Goal: Task Accomplishment & Management: Complete application form

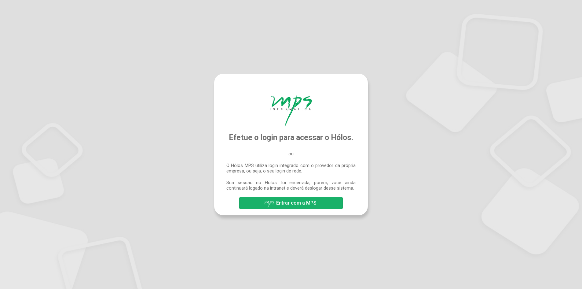
click at [290, 203] on span "Entrar com a MPS" at bounding box center [296, 203] width 40 height 6
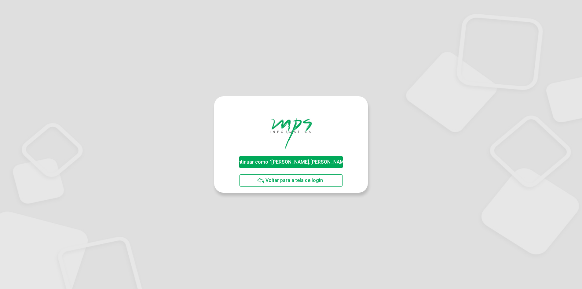
click at [507, 145] on div "Continuar como "david.souza" Voltar para a tela de login" at bounding box center [291, 144] width 582 height 289
click at [331, 167] on button "Continuar como "david.souza"" at bounding box center [290, 162] width 103 height 12
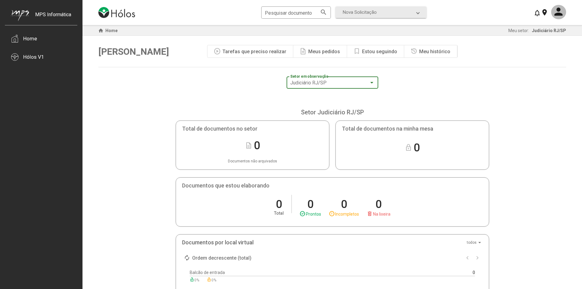
click at [297, 83] on span "Judiciário RJ/SP" at bounding box center [308, 83] width 36 height 6
click at [34, 57] on div "Hólos V1" at bounding box center [33, 57] width 21 height 6
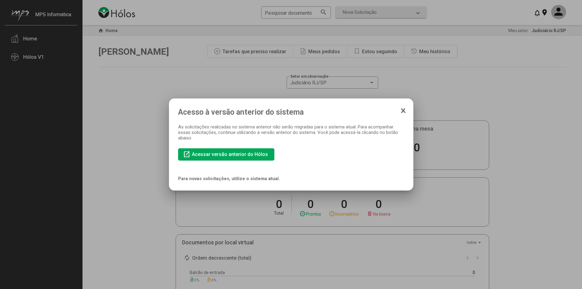
click at [401, 110] on icon at bounding box center [403, 111] width 5 height 6
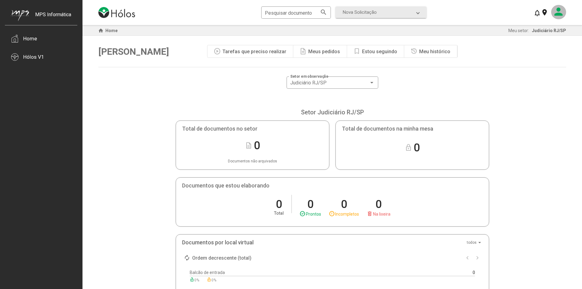
click at [560, 13] on mat-icon at bounding box center [559, 12] width 15 height 14
click at [560, 13] on div at bounding box center [291, 144] width 582 height 289
click at [392, 10] on span "Nova Solicitação" at bounding box center [380, 12] width 74 height 6
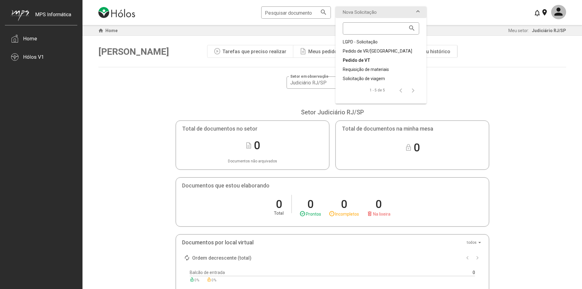
click at [364, 59] on div "Pedido de VT" at bounding box center [381, 60] width 76 height 6
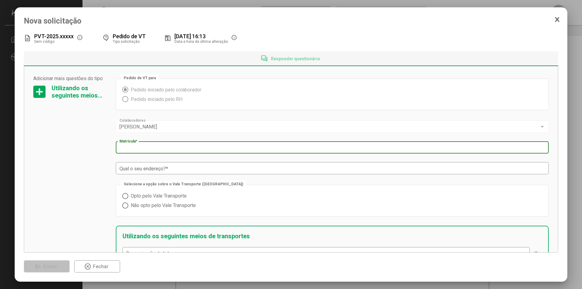
click at [152, 150] on input "Matricula *" at bounding box center [333, 148] width 426 height 6
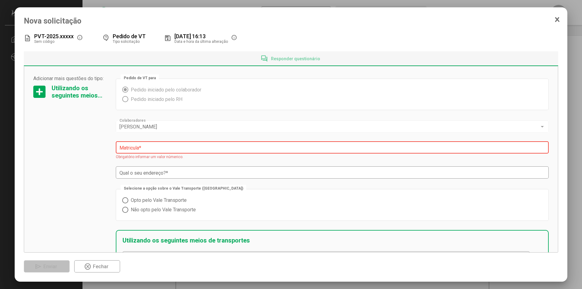
click at [91, 160] on div "Adicionar mais questões do tipo: Utilizando os seguintes meios de transportes" at bounding box center [71, 206] width 76 height 260
click at [48, 138] on div "Adicionar mais questões do tipo: Utilizando os seguintes meios de transportes" at bounding box center [71, 206] width 76 height 260
click at [144, 147] on input "Matricula *" at bounding box center [333, 148] width 426 height 6
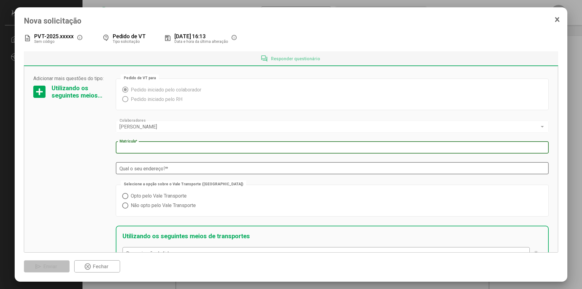
type input "****"
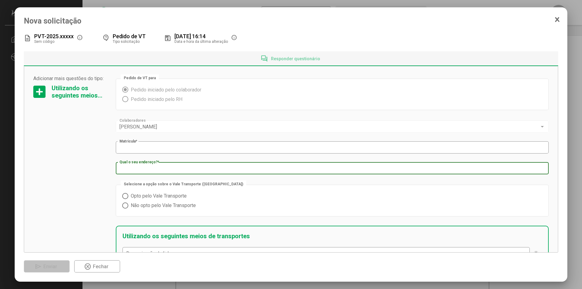
click at [188, 170] on input "Qual o seu endereço? *" at bounding box center [333, 169] width 426 height 6
type input "**********"
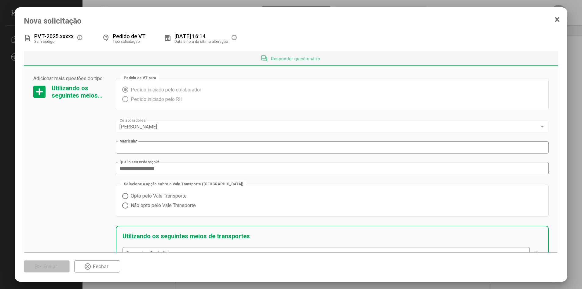
click at [53, 157] on div "Adicionar mais questões do tipo: Utilizando os seguintes meios de transportes" at bounding box center [71, 204] width 76 height 256
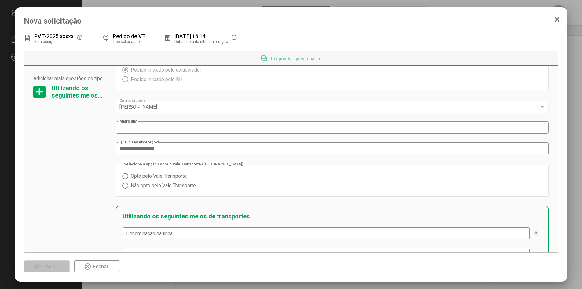
scroll to position [31, 0]
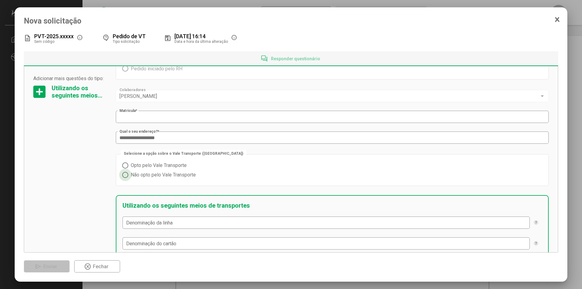
click at [126, 176] on span at bounding box center [125, 175] width 6 height 6
click at [88, 188] on div "Adicionar mais questões do tipo: Utilizando os seguintes meios de transportes" at bounding box center [71, 173] width 76 height 256
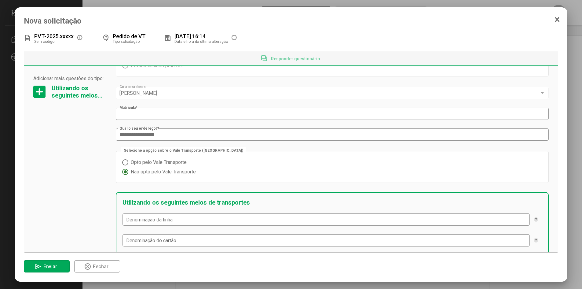
scroll to position [94, 0]
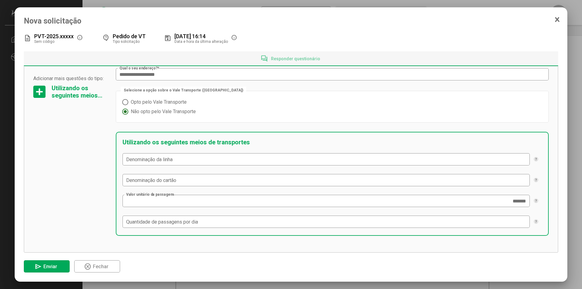
click at [105, 169] on div "Adicionar mais questões do tipo: Utilizando os seguintes meios de transportes" at bounding box center [71, 110] width 76 height 256
click at [125, 102] on span at bounding box center [125, 102] width 0 height 0
click at [125, 113] on span at bounding box center [125, 112] width 6 height 6
click at [151, 163] on div "Denominação da linha" at bounding box center [326, 158] width 401 height 13
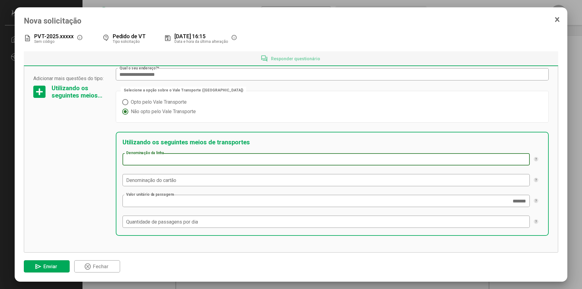
click at [151, 163] on div "Denominação da linha" at bounding box center [326, 158] width 401 height 13
click at [53, 174] on div "Adicionar mais questões do tipo: Utilizando os seguintes meios de transportes" at bounding box center [71, 110] width 76 height 256
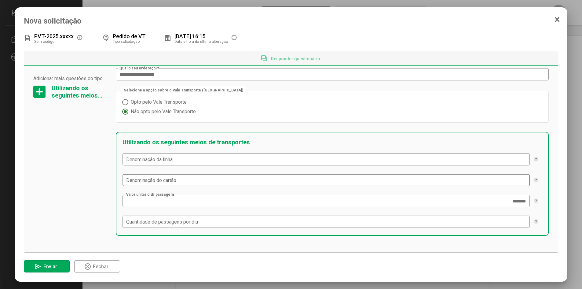
click at [125, 176] on div "Denominação do cartão" at bounding box center [327, 179] width 408 height 13
click at [40, 178] on div "Adicionar mais questões do tipo: Utilizando os seguintes meios de transportes" at bounding box center [71, 110] width 76 height 256
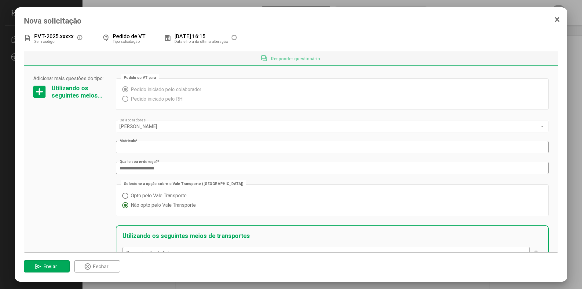
scroll to position [0, 0]
click at [41, 94] on div at bounding box center [39, 92] width 12 height 12
click at [39, 90] on div at bounding box center [39, 92] width 12 height 12
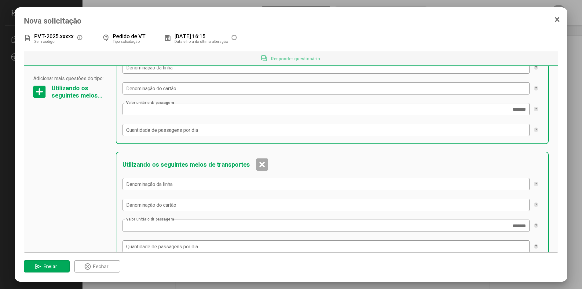
scroll to position [327, 0]
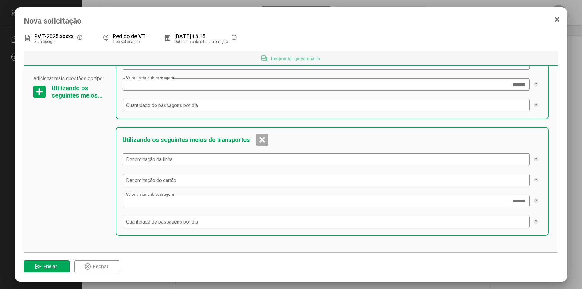
click at [258, 140] on div at bounding box center [262, 140] width 12 height 12
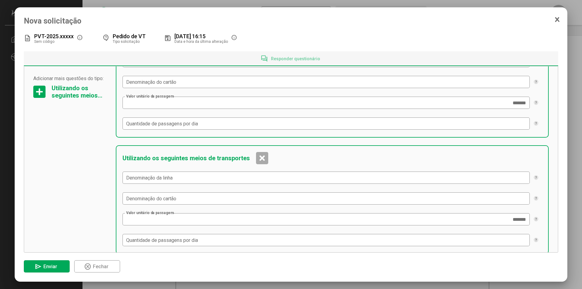
scroll to position [150, 0]
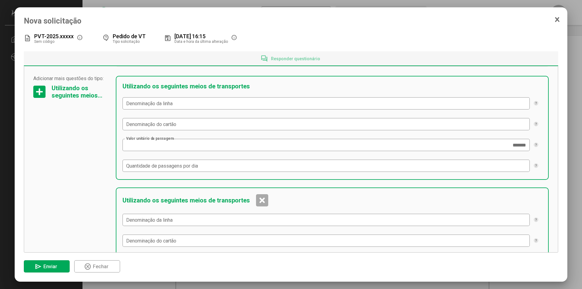
click at [263, 203] on div at bounding box center [262, 200] width 12 height 12
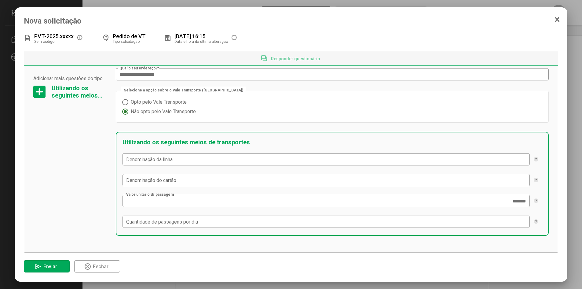
scroll to position [94, 0]
click at [75, 179] on div "Adicionar mais questões do tipo: Utilizando os seguintes meios de transportes" at bounding box center [71, 110] width 76 height 256
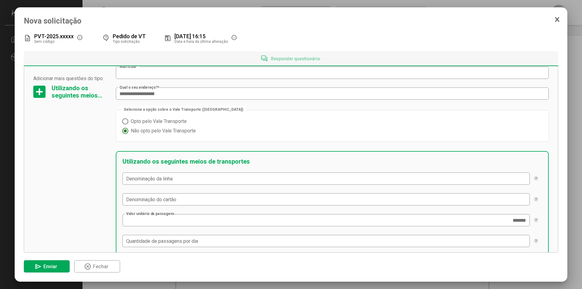
scroll to position [64, 0]
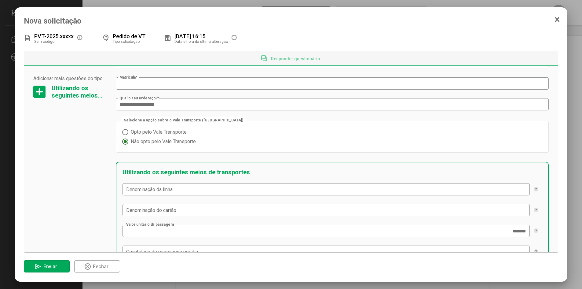
click at [198, 134] on mat-radio-group "Opto pelo Vale Transporte Não opto pelo Vale Transporte" at bounding box center [332, 136] width 421 height 19
click at [57, 265] on span "send Enviar" at bounding box center [47, 266] width 24 height 11
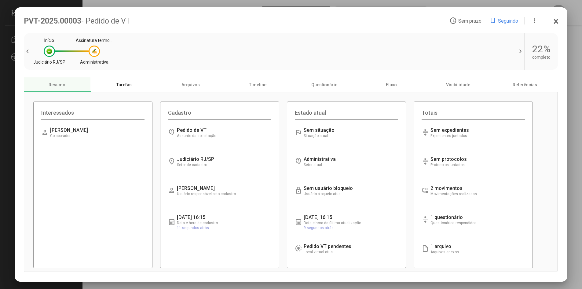
click at [128, 85] on div "Tarefas" at bounding box center [124, 84] width 67 height 15
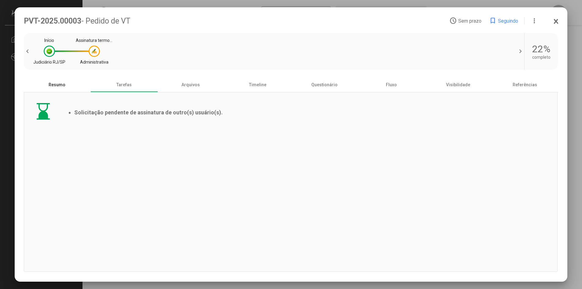
click at [66, 86] on div "Resumo" at bounding box center [57, 84] width 67 height 15
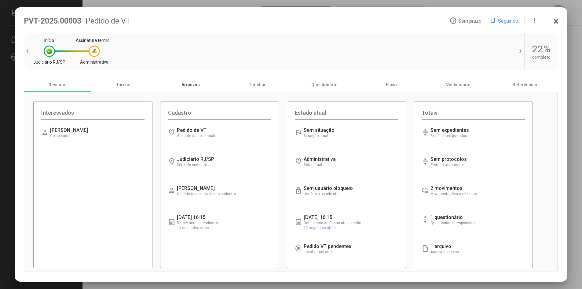
click at [199, 83] on div "Arquivos" at bounding box center [190, 84] width 67 height 15
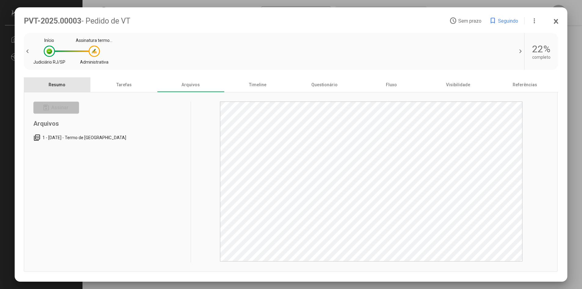
click at [52, 87] on div "Resumo" at bounding box center [57, 84] width 67 height 15
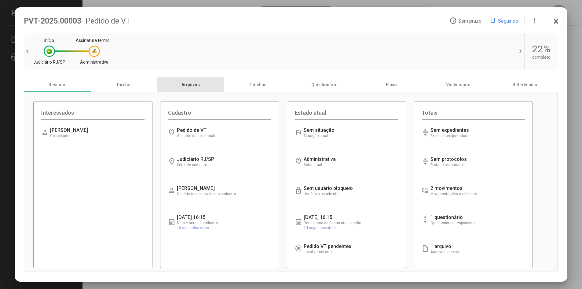
click at [194, 89] on div "Arquivos" at bounding box center [190, 84] width 67 height 15
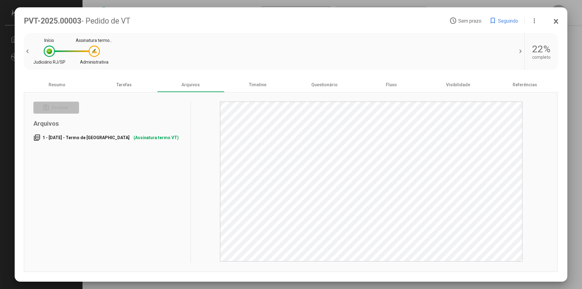
click at [134, 139] on span "Assinatura termo VT" at bounding box center [156, 137] width 45 height 5
click at [538, 115] on div "save Assinar Arquivos picture_as_pdf 1 - 15/10/2025 - Termo de VT Assinatura te…" at bounding box center [291, 181] width 534 height 179
click at [253, 88] on div "Timeline" at bounding box center [257, 84] width 67 height 15
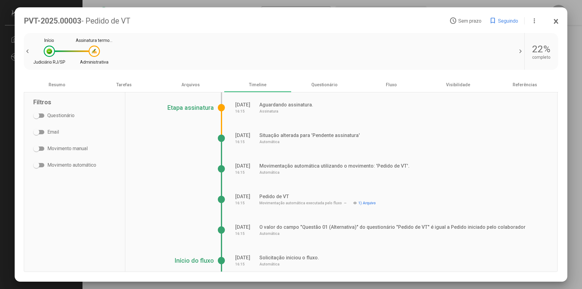
click at [39, 117] on span at bounding box center [36, 116] width 6 height 6
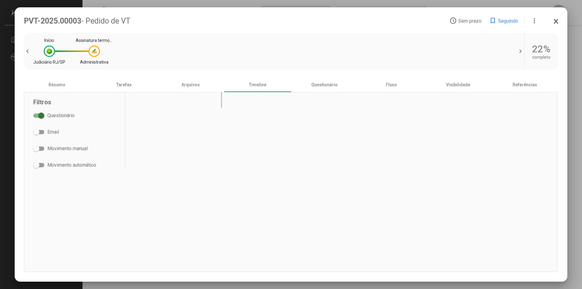
click at [39, 117] on span at bounding box center [41, 116] width 6 height 6
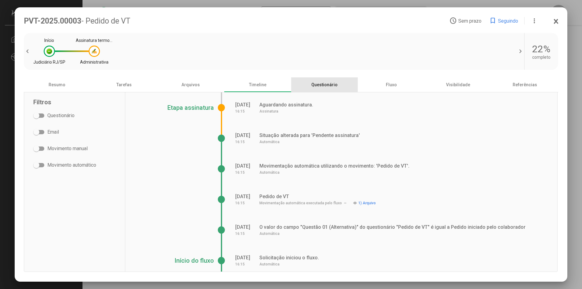
click at [320, 84] on div "Questionário" at bounding box center [324, 84] width 67 height 15
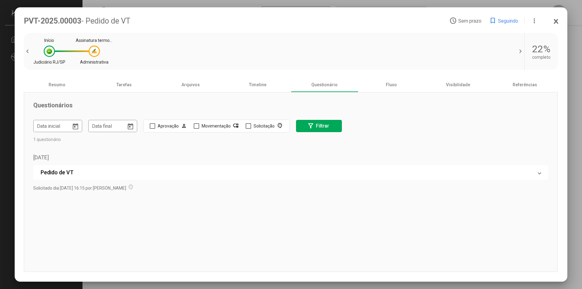
click at [50, 170] on mat-expansion-panel-header "Pedido de VT" at bounding box center [291, 172] width 516 height 15
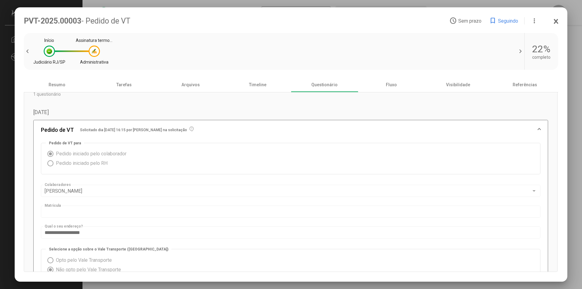
scroll to position [43, 0]
click at [66, 132] on mat-panel-title "Pedido de VT Solicitado dia 15/10/2025 às 16:15 por David Luiz Becker de Souza …" at bounding box center [287, 132] width 493 height 7
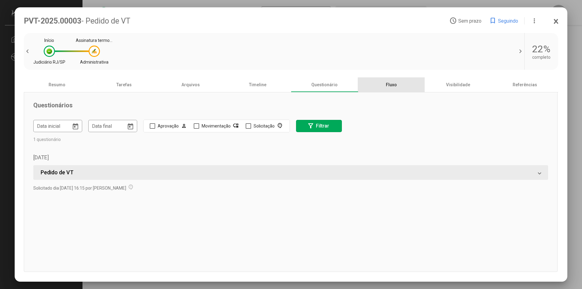
click at [393, 89] on div "Fluxo" at bounding box center [391, 84] width 67 height 15
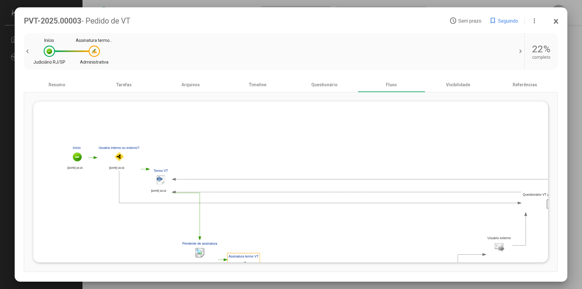
drag, startPoint x: 94, startPoint y: 158, endPoint x: 121, endPoint y: 226, distance: 72.7
click at [121, 226] on polygon at bounding box center [420, 265] width 710 height 244
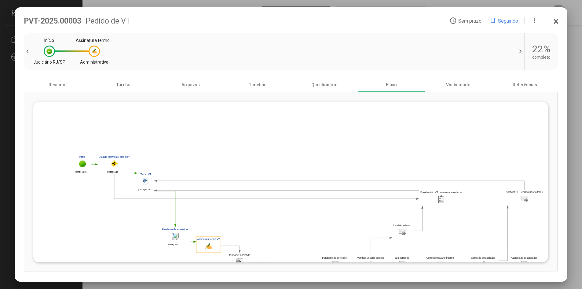
drag, startPoint x: 99, startPoint y: 222, endPoint x: 83, endPoint y: 158, distance: 65.9
click at [83, 158] on polygon at bounding box center [342, 245] width 538 height 185
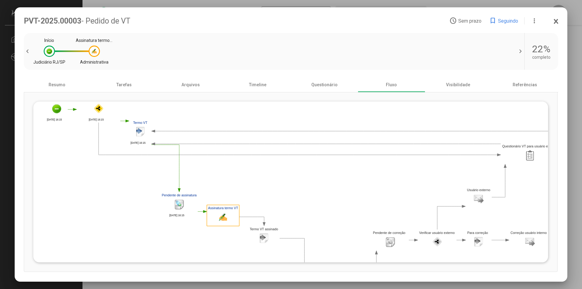
drag, startPoint x: 94, startPoint y: 163, endPoint x: 83, endPoint y: 161, distance: 11.3
click at [83, 161] on polygon at bounding box center [400, 217] width 710 height 244
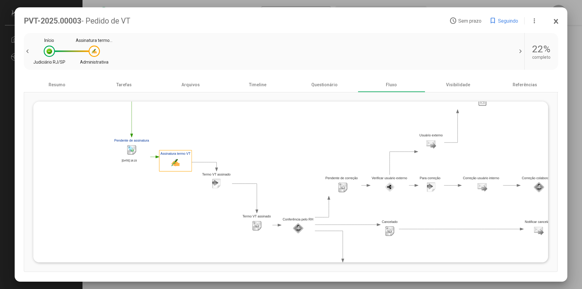
drag, startPoint x: 114, startPoint y: 195, endPoint x: 72, endPoint y: 161, distance: 54.3
click at [72, 161] on polygon at bounding box center [352, 162] width 710 height 244
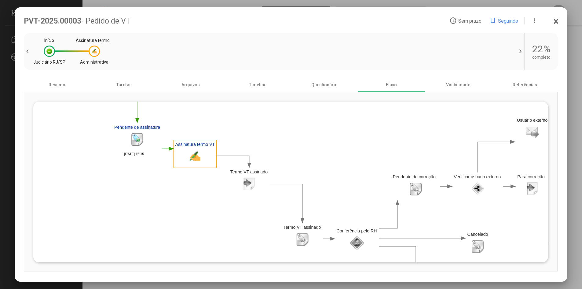
drag, startPoint x: 184, startPoint y: 199, endPoint x: 55, endPoint y: 179, distance: 130.6
click at [55, 179] on polygon at bounding box center [427, 156] width 937 height 322
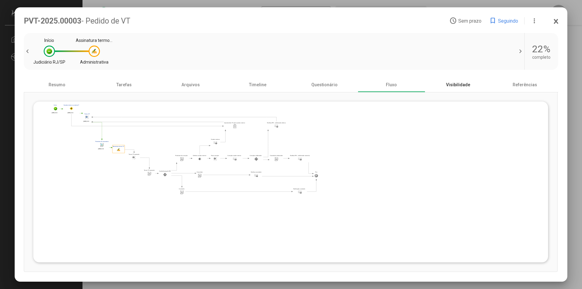
click at [468, 87] on div "Visibilidade" at bounding box center [458, 84] width 67 height 15
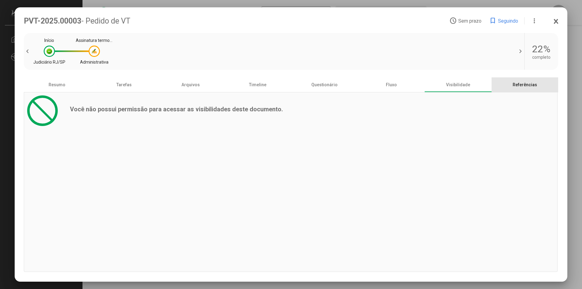
click at [535, 87] on div "Referências" at bounding box center [525, 84] width 67 height 15
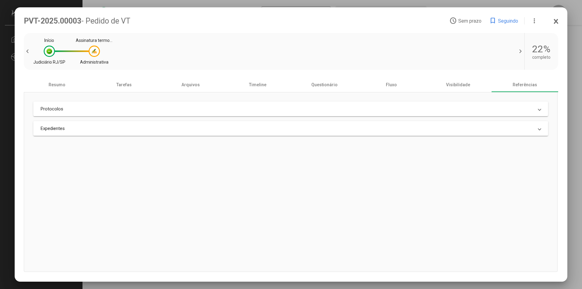
click at [557, 18] on icon at bounding box center [556, 21] width 5 height 6
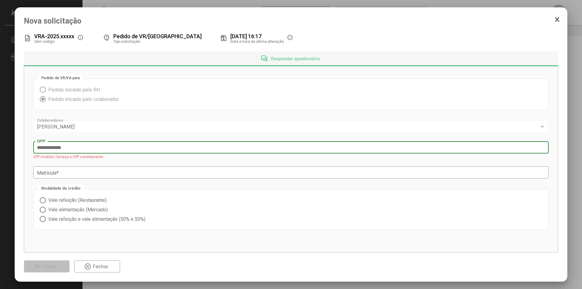
type input "**********"
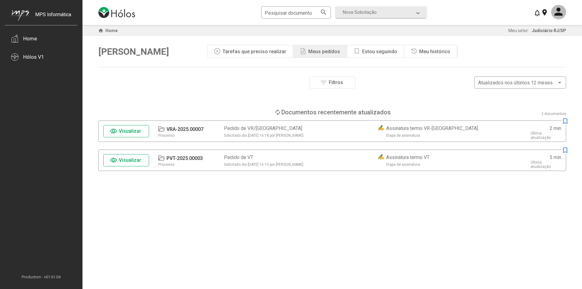
click at [352, 214] on div "Filtros Número do documento Tipo de etapa atual Aprovação Assinatura Fim Tipo d…" at bounding box center [332, 178] width 468 height 204
click at [138, 130] on span "Visualizar" at bounding box center [130, 131] width 22 height 6
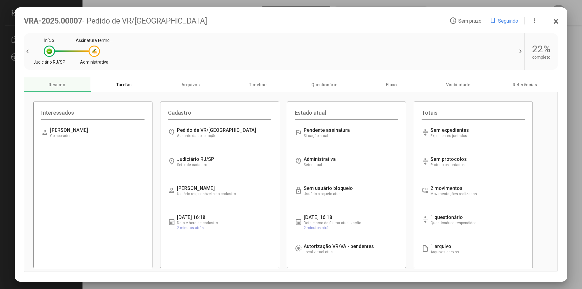
click at [131, 91] on div "Tarefas" at bounding box center [124, 84] width 67 height 15
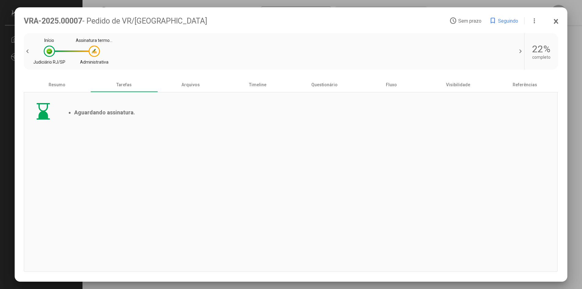
drag, startPoint x: 99, startPoint y: 111, endPoint x: 156, endPoint y: 112, distance: 57.2
click at [142, 111] on div "hourglass_bottom Aguardando assinatura." at bounding box center [291, 181] width 534 height 179
click at [188, 118] on div "hourglass_bottom Aguardando assinatura." at bounding box center [291, 181] width 534 height 179
click at [192, 79] on div "Arquivos" at bounding box center [190, 84] width 67 height 15
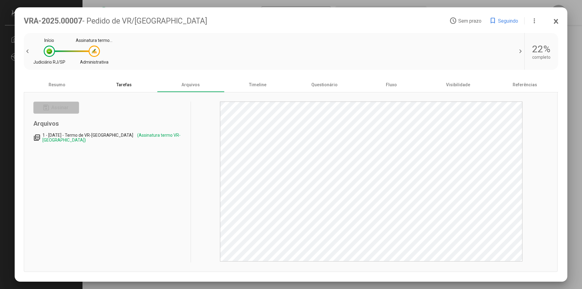
click at [132, 83] on div "Tarefas" at bounding box center [124, 84] width 67 height 15
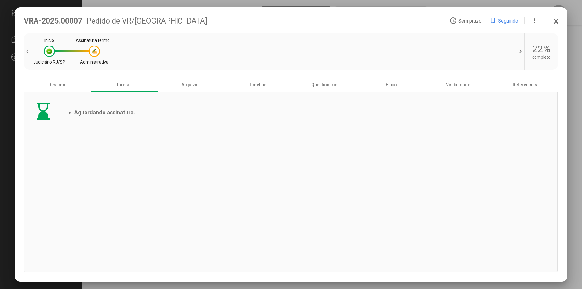
click at [558, 20] on icon at bounding box center [556, 21] width 5 height 6
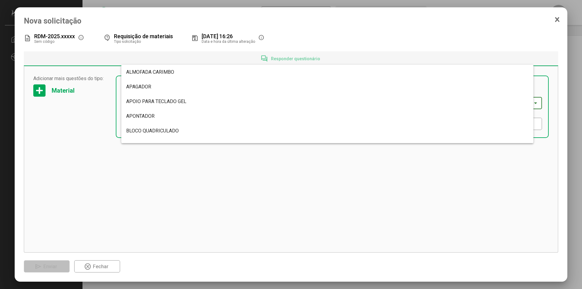
scroll to position [394, 0]
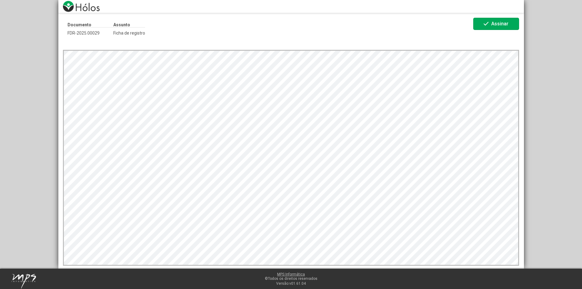
click at [494, 24] on span "Assinar" at bounding box center [500, 24] width 17 height 6
click at [497, 18] on button "check Assinar" at bounding box center [497, 24] width 46 height 12
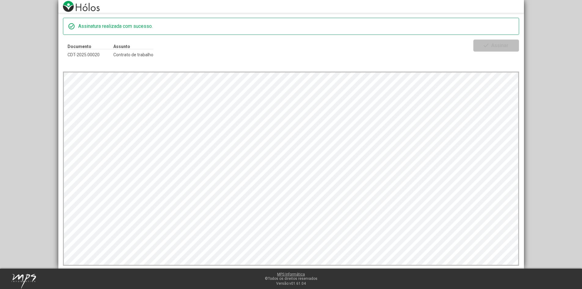
click at [11, 93] on div "check_circle Assinatura realizada com sucesso. Documento CDT-2025.00020 Assunto…" at bounding box center [291, 134] width 582 height 269
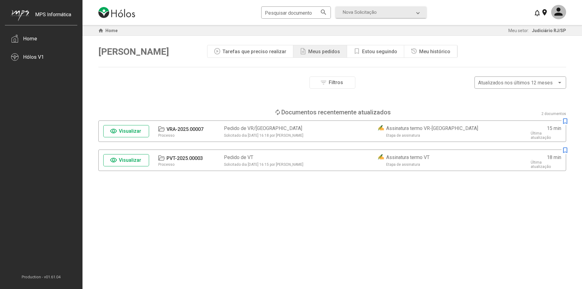
click at [372, 49] on div "Estou seguindo" at bounding box center [379, 52] width 35 height 6
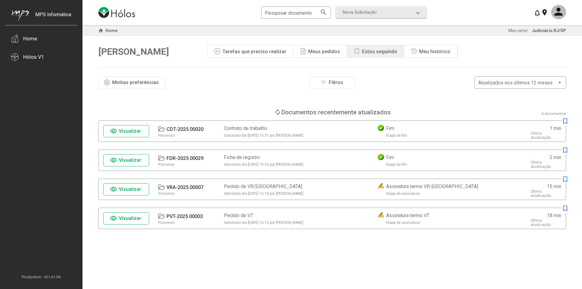
click at [243, 57] on div "play_circle Tarefas que preciso realizar" at bounding box center [251, 51] width 86 height 12
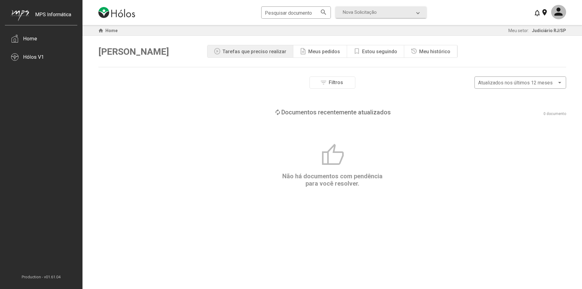
click at [242, 52] on div "Tarefas que preciso realizar" at bounding box center [255, 52] width 64 height 6
click at [406, 53] on div "history Meu histórico" at bounding box center [431, 51] width 53 height 12
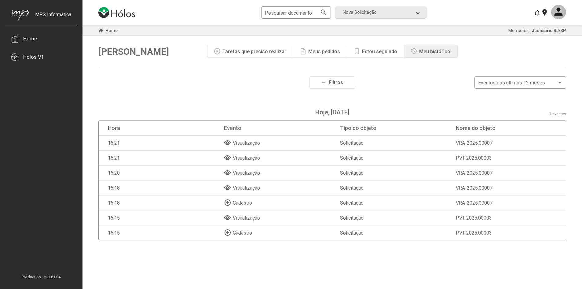
click at [390, 54] on div "bookmark Estou seguindo" at bounding box center [375, 51] width 57 height 12
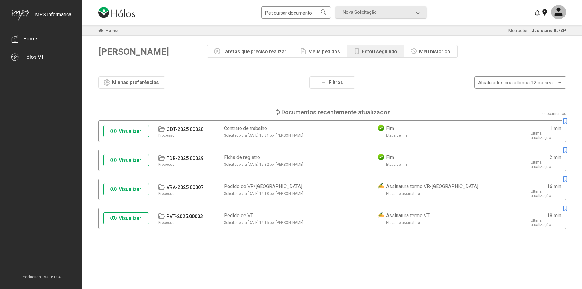
click at [419, 137] on div "Fim Etapa de fim" at bounding box center [450, 131] width 144 height 12
click at [143, 160] on button "visibility Visualizar" at bounding box center [126, 160] width 46 height 12
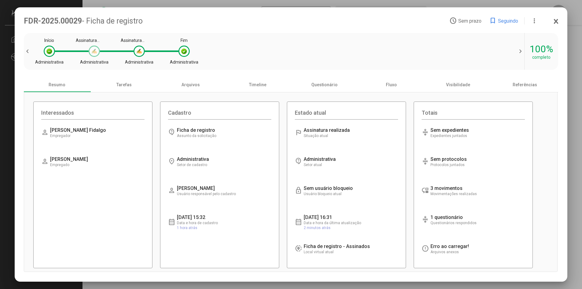
click at [94, 53] on div at bounding box center [94, 51] width 6 height 6
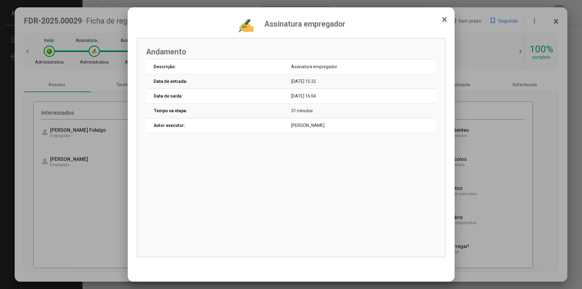
click at [444, 20] on icon at bounding box center [444, 19] width 3 height 4
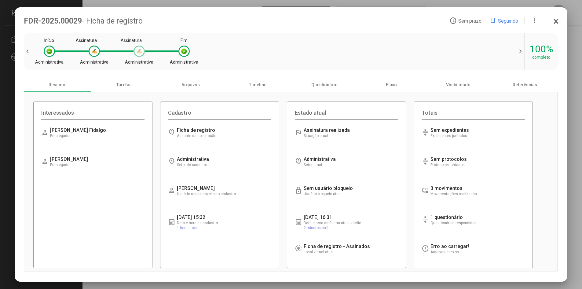
click at [141, 46] on div at bounding box center [139, 51] width 11 height 11
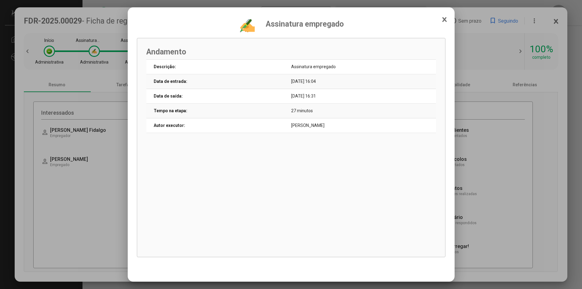
click at [444, 20] on icon at bounding box center [444, 19] width 3 height 4
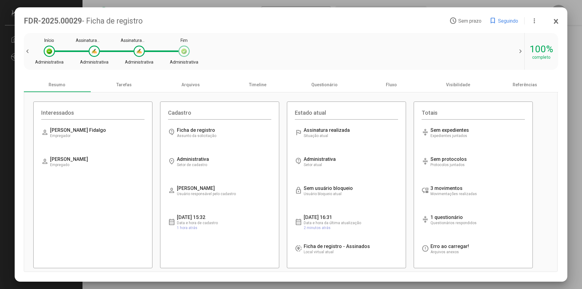
click at [188, 47] on div "Fim Administrativa" at bounding box center [184, 51] width 11 height 11
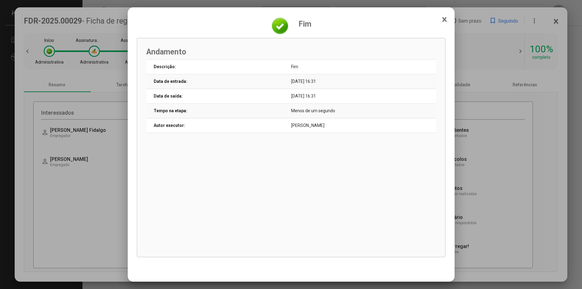
click at [443, 19] on icon at bounding box center [444, 20] width 5 height 6
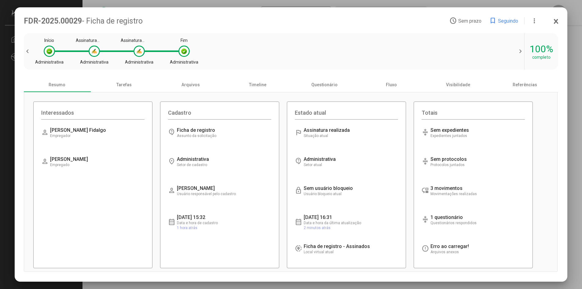
click at [546, 52] on div "100%" at bounding box center [542, 49] width 24 height 12
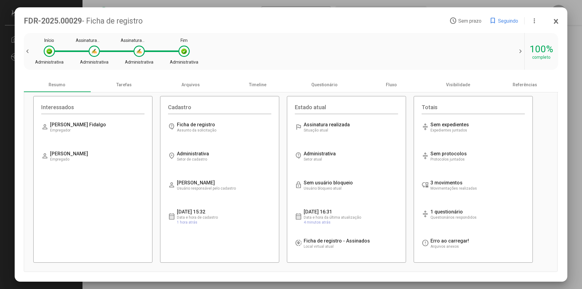
scroll to position [6, 0]
click at [439, 217] on span "Questionários respondidos" at bounding box center [454, 217] width 46 height 4
click at [119, 82] on div "Tarefas" at bounding box center [124, 84] width 67 height 15
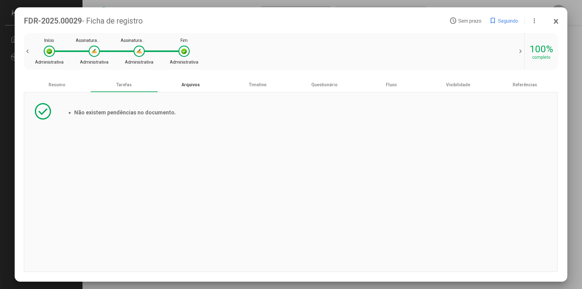
click at [186, 84] on div "Arquivos" at bounding box center [190, 84] width 67 height 15
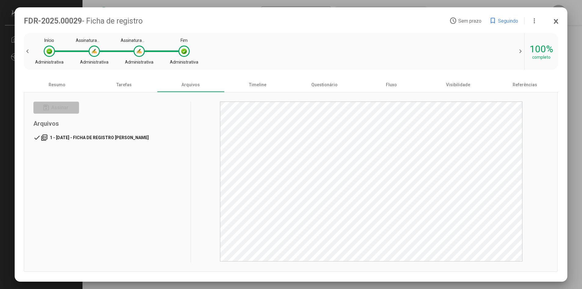
click at [93, 136] on span "1 - 15/10/2025 - FICHA DE REGISTRO DAVID" at bounding box center [99, 137] width 99 height 5
click at [251, 86] on div "Timeline" at bounding box center [257, 84] width 67 height 15
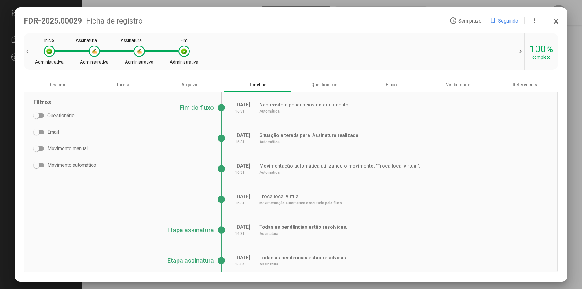
scroll to position [158, 0]
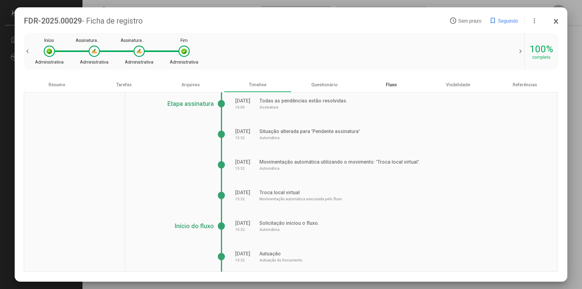
click at [388, 86] on div "Fluxo" at bounding box center [391, 84] width 67 height 15
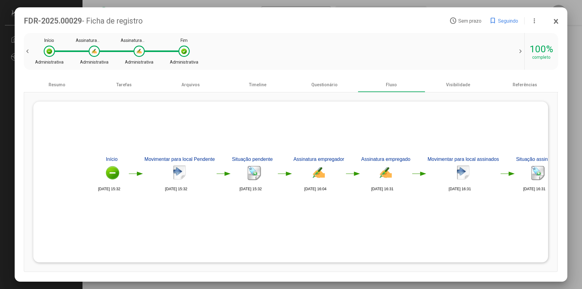
drag, startPoint x: 290, startPoint y: 215, endPoint x: 345, endPoint y: 222, distance: 54.7
click at [345, 222] on icon "%0 fc6ceb9a-c6d3-4ceb-910a-4eaf5c7709c9 Início 15/10/2025 15:32 22e9f4fb-650c-4…" at bounding box center [291, 182] width 516 height 161
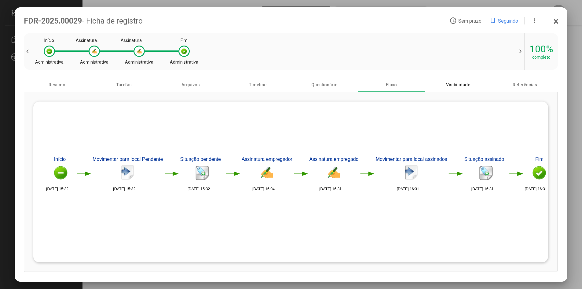
click at [454, 86] on div "Visibilidade" at bounding box center [458, 84] width 67 height 15
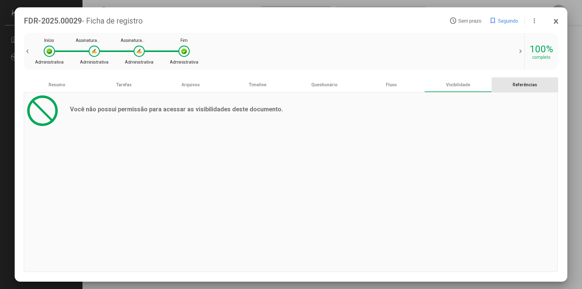
click at [516, 83] on div "Referências" at bounding box center [525, 84] width 67 height 15
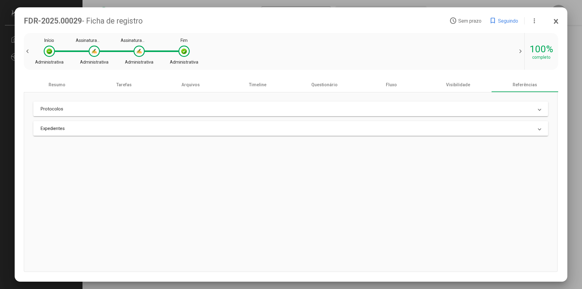
click at [559, 17] on div "FDR-2025.00029 - Ficha de registro access_time Sem prazo bookmark Seguindo more…" at bounding box center [291, 21] width 535 height 9
click at [558, 25] on app-icon-close-ui at bounding box center [556, 21] width 5 height 7
click at [555, 21] on icon at bounding box center [556, 21] width 5 height 6
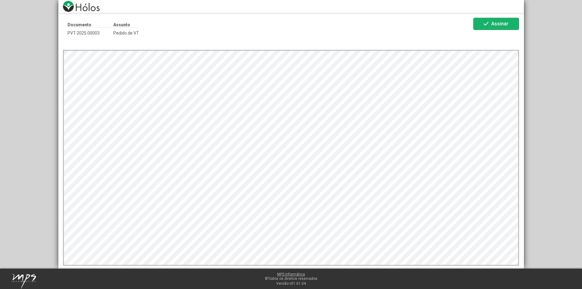
click at [502, 24] on span "Assinar" at bounding box center [500, 24] width 17 height 6
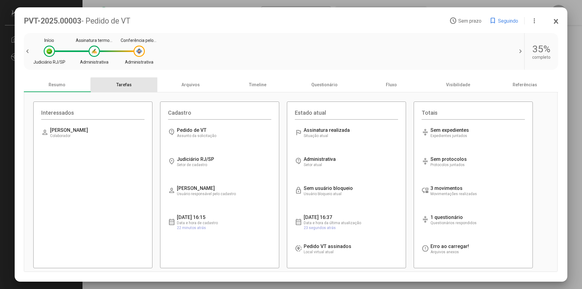
click at [135, 87] on div "Tarefas" at bounding box center [124, 84] width 67 height 15
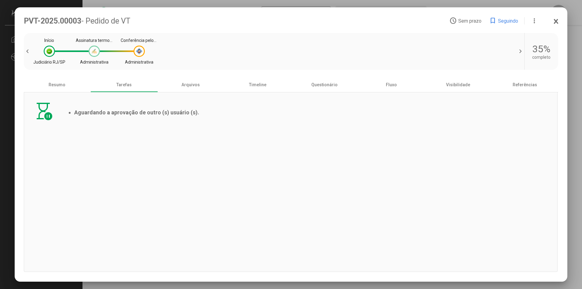
click at [94, 53] on div at bounding box center [94, 51] width 6 height 6
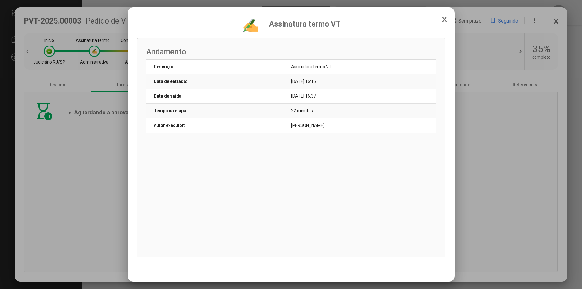
click at [445, 20] on icon at bounding box center [444, 19] width 3 height 4
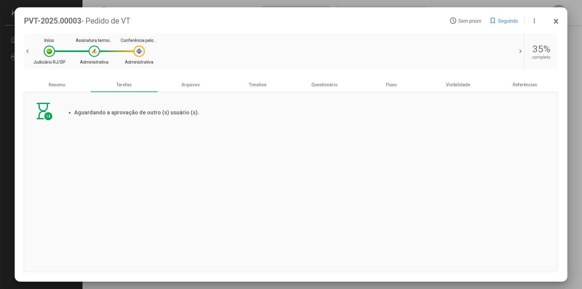
click at [133, 53] on div "Assinatura termo VT Administrativa" at bounding box center [111, 51] width 45 height 11
click at [136, 53] on div at bounding box center [139, 51] width 11 height 11
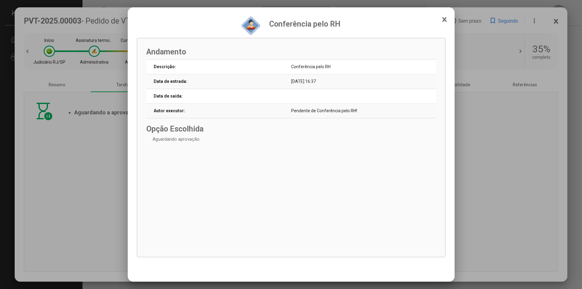
click at [444, 23] on app-icon-close-ui at bounding box center [444, 20] width 5 height 7
click at [444, 20] on icon at bounding box center [444, 19] width 3 height 4
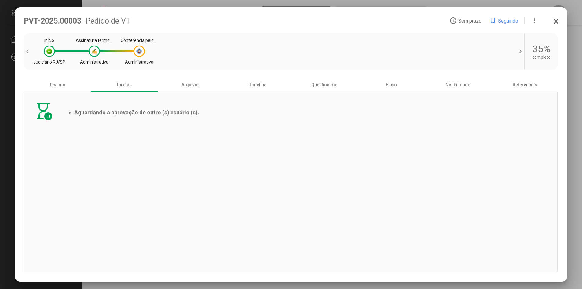
click at [556, 21] on icon at bounding box center [556, 21] width 3 height 4
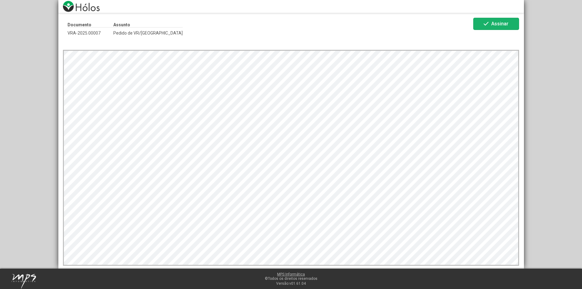
click at [497, 19] on span "check Assinar" at bounding box center [497, 24] width 28 height 11
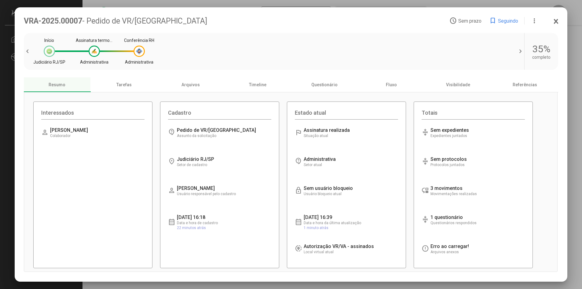
click at [49, 54] on div at bounding box center [49, 51] width 6 height 6
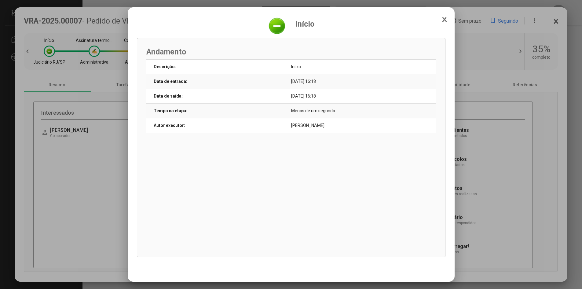
click at [444, 19] on icon at bounding box center [444, 19] width 3 height 4
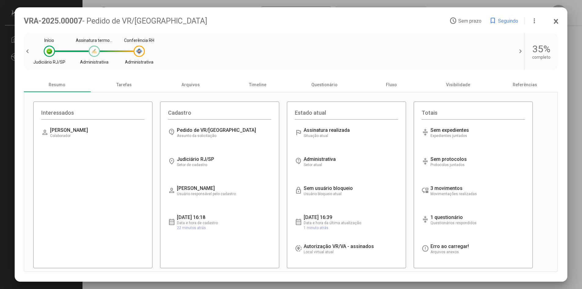
click at [93, 54] on div at bounding box center [94, 51] width 6 height 6
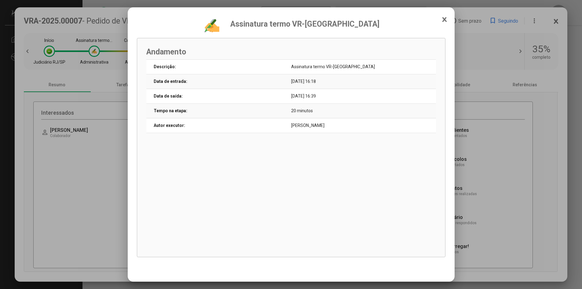
click at [444, 20] on icon at bounding box center [444, 19] width 3 height 4
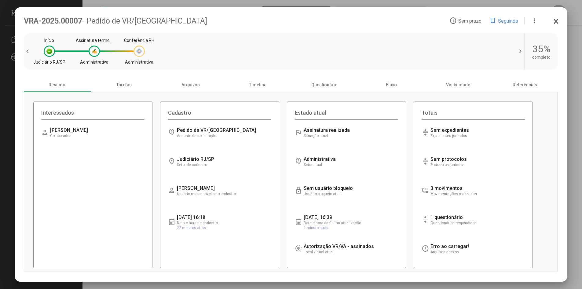
click at [135, 53] on div at bounding box center [139, 51] width 11 height 11
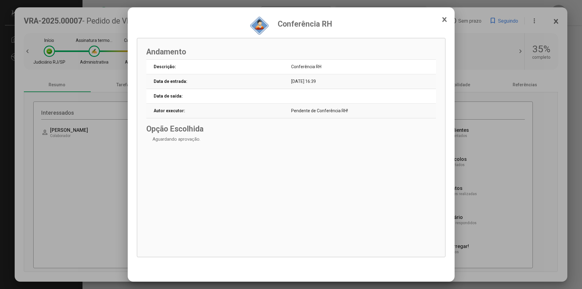
drag, startPoint x: 162, startPoint y: 139, endPoint x: 216, endPoint y: 139, distance: 54.4
click at [211, 139] on div "Opção Escolhida Aguardando aprovação." at bounding box center [291, 132] width 290 height 17
click at [264, 139] on div "Opção Escolhida Aguardando aprovação." at bounding box center [291, 132] width 290 height 17
drag, startPoint x: 292, startPoint y: 112, endPoint x: 388, endPoint y: 114, distance: 95.7
click at [388, 114] on td "Pendente de Conferência RH!" at bounding box center [363, 111] width 145 height 15
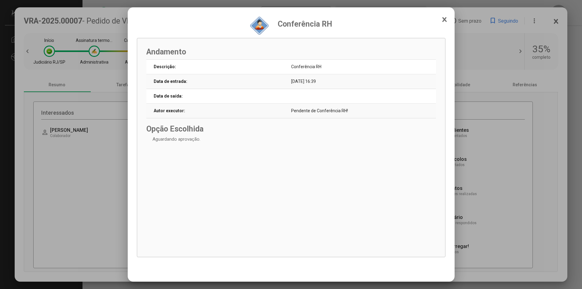
click at [374, 136] on div "Opção Escolhida Aguardando aprovação." at bounding box center [291, 132] width 290 height 17
click at [447, 21] on icon at bounding box center [444, 20] width 5 height 6
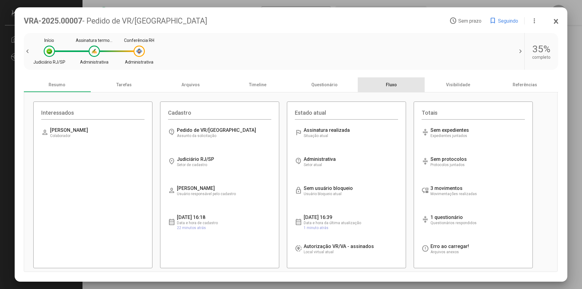
click at [394, 84] on div "Fluxo" at bounding box center [391, 84] width 67 height 15
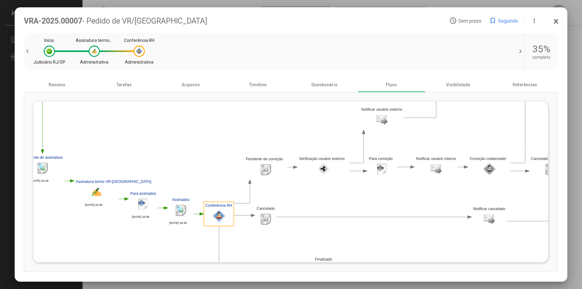
drag, startPoint x: 248, startPoint y: 181, endPoint x: 205, endPoint y: 154, distance: 50.4
click at [205, 154] on polygon at bounding box center [284, 141] width 795 height 280
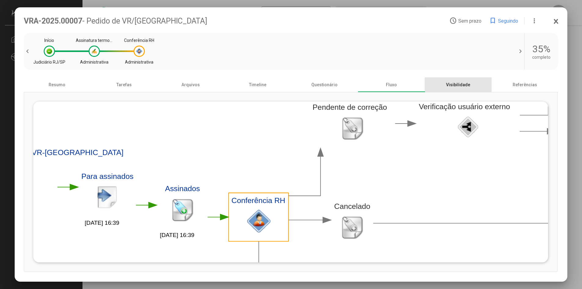
click at [459, 87] on div "Visibilidade" at bounding box center [458, 84] width 67 height 15
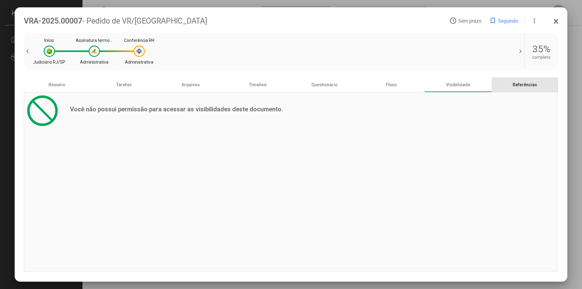
click at [524, 82] on div "Referências" at bounding box center [525, 84] width 67 height 15
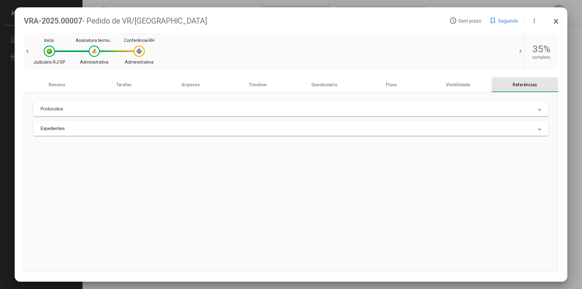
click at [496, 83] on div "Referências" at bounding box center [525, 84] width 67 height 15
click at [483, 113] on mat-expansion-panel-header "Protocolos" at bounding box center [291, 109] width 516 height 15
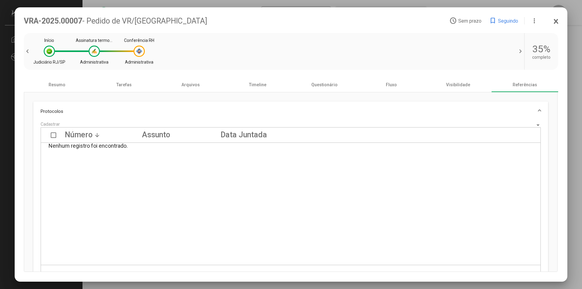
click at [483, 113] on mat-panel-title "Protocolos" at bounding box center [288, 112] width 494 height 6
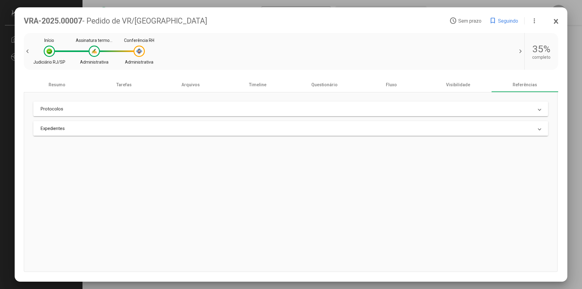
click at [484, 128] on mat-panel-title "Expedientes" at bounding box center [288, 129] width 494 height 6
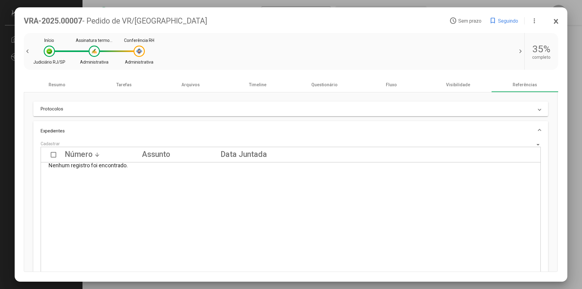
click at [484, 128] on mat-expansion-panel-header "Expedientes" at bounding box center [291, 131] width 516 height 20
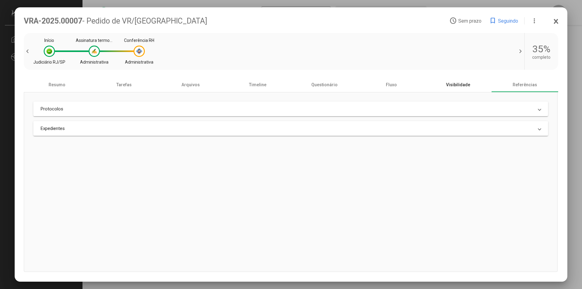
click at [470, 91] on div "Visibilidade" at bounding box center [458, 84] width 67 height 15
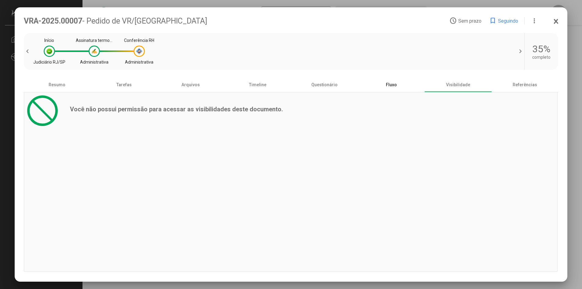
click at [406, 87] on div "Fluxo" at bounding box center [391, 84] width 67 height 15
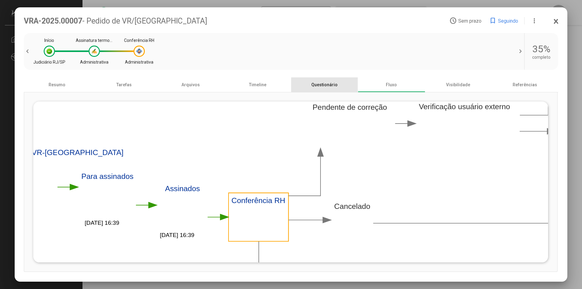
click at [342, 87] on div "Questionário" at bounding box center [324, 84] width 67 height 15
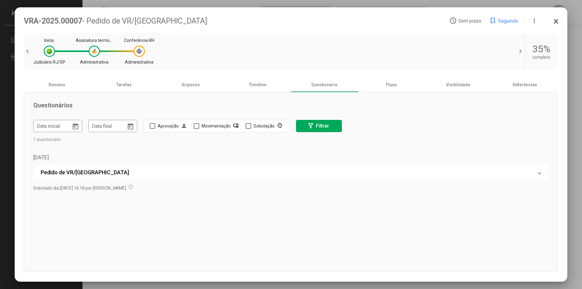
click at [52, 171] on mat-panel-title "Pedido de VR/[GEOGRAPHIC_DATA]" at bounding box center [288, 172] width 494 height 6
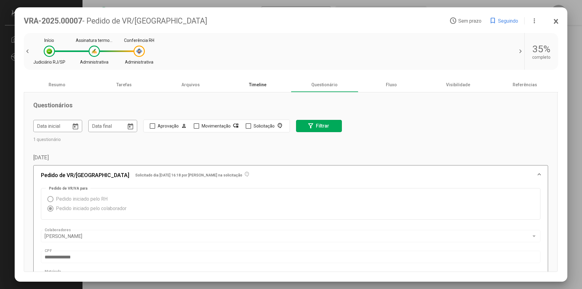
click at [257, 87] on div "Timeline" at bounding box center [257, 84] width 67 height 15
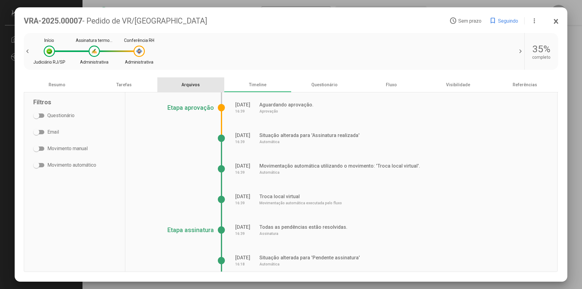
click at [190, 85] on div "Arquivos" at bounding box center [190, 84] width 67 height 15
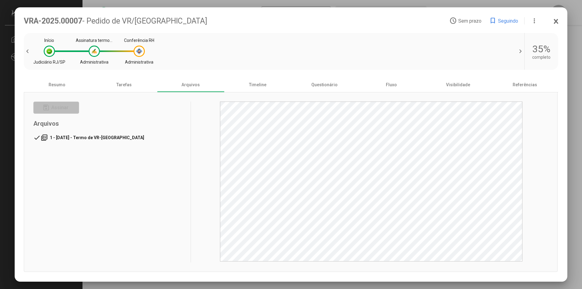
click at [103, 139] on span "1 - [DATE] - Termo de VR-[GEOGRAPHIC_DATA]" at bounding box center [97, 137] width 94 height 5
click at [125, 87] on div "Tarefas" at bounding box center [124, 84] width 67 height 15
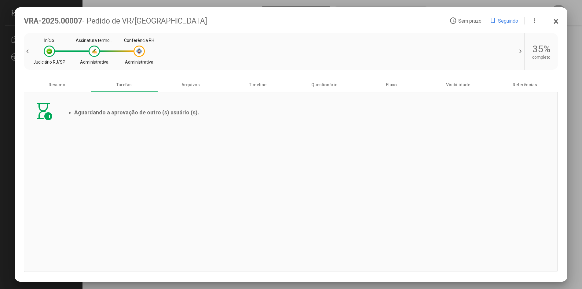
drag, startPoint x: 116, startPoint y: 116, endPoint x: 227, endPoint y: 113, distance: 110.4
click at [227, 113] on div "hourglass_pause Aguardando a aprovação de outro (s) usuário (s)." at bounding box center [291, 181] width 534 height 179
click at [229, 146] on div "hourglass_pause Aguardando a aprovação de outro (s) usuário (s)." at bounding box center [291, 181] width 534 height 179
click at [60, 87] on div "Resumo" at bounding box center [57, 84] width 67 height 15
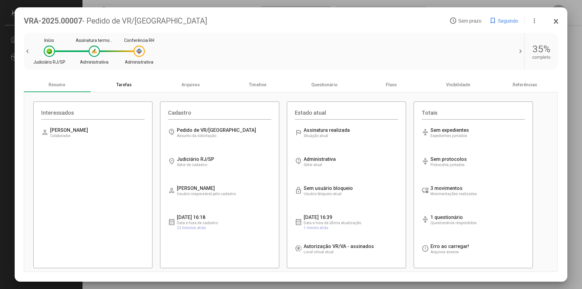
click at [128, 84] on div "Tarefas" at bounding box center [124, 84] width 67 height 15
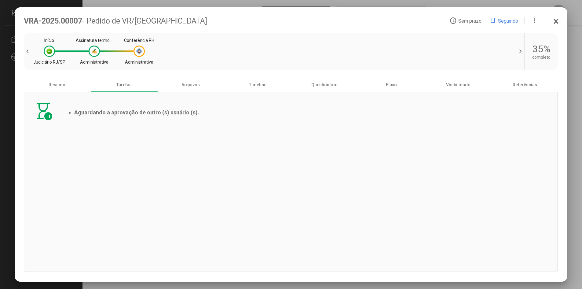
click at [40, 112] on mat-icon "hourglass_pause" at bounding box center [43, 112] width 20 height 20
drag, startPoint x: 54, startPoint y: 115, endPoint x: 119, endPoint y: 117, distance: 64.6
click at [70, 117] on div "hourglass_pause Aguardando a aprovação de outro (s) usuário (s)." at bounding box center [116, 112] width 166 height 20
click at [129, 118] on div "hourglass_pause Aguardando a aprovação de outro (s) usuário (s)." at bounding box center [116, 112] width 166 height 20
click at [560, 20] on mat-dialog-container "VRA-2025.00007 - Pedido de VR/VA access_time Sem prazo bookmark Seguindo more_v…" at bounding box center [291, 144] width 553 height 275
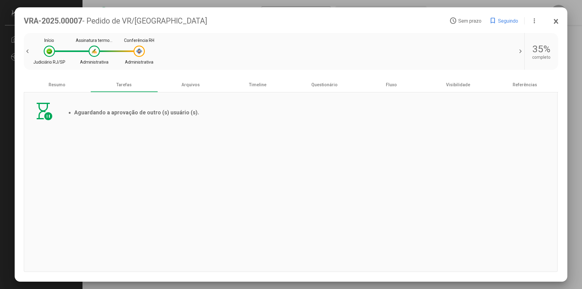
click at [557, 20] on icon at bounding box center [556, 21] width 3 height 4
